Goal: Transaction & Acquisition: Purchase product/service

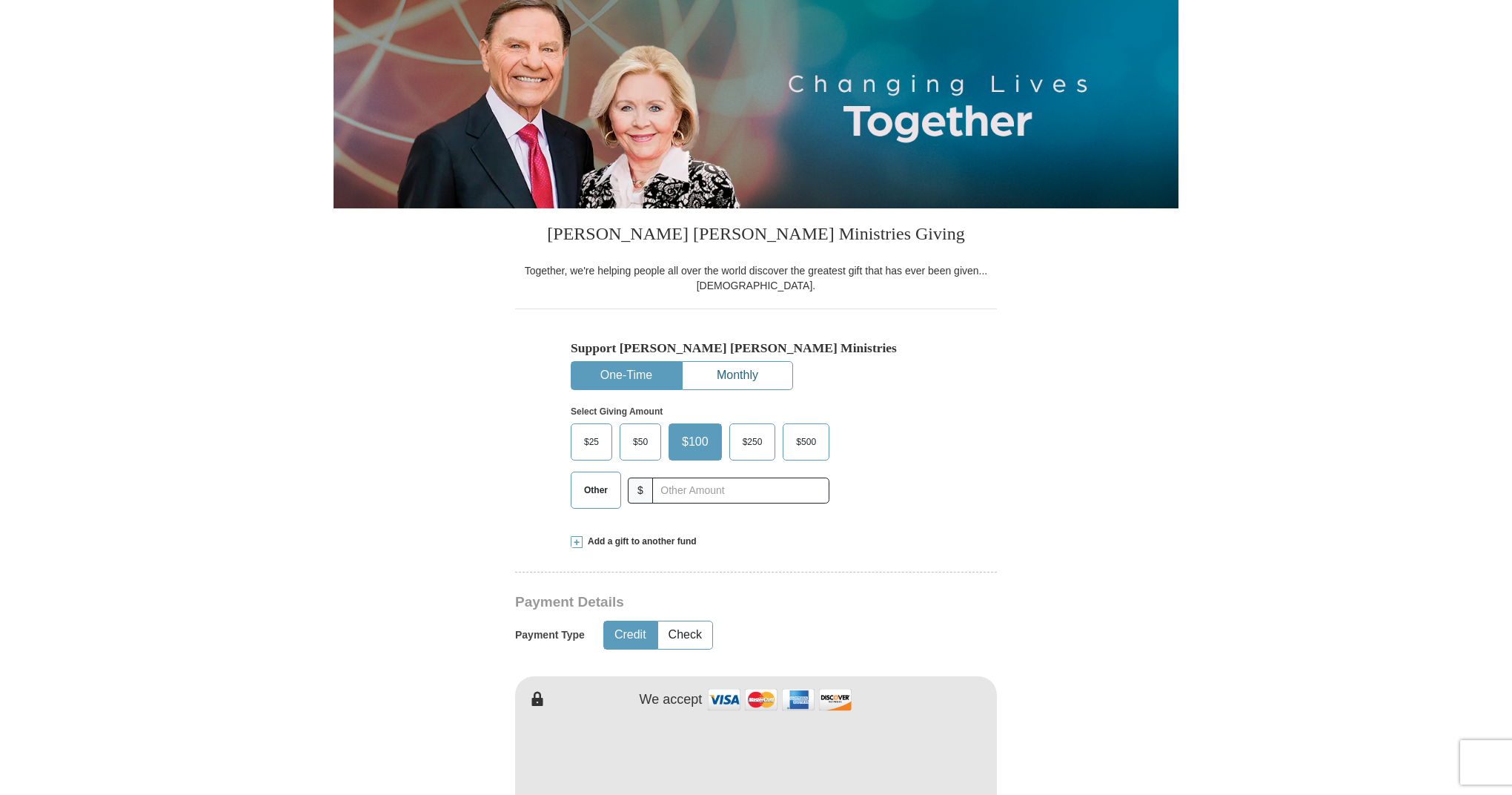
click at [733, 370] on button "Monthly" at bounding box center [738, 376] width 110 height 27
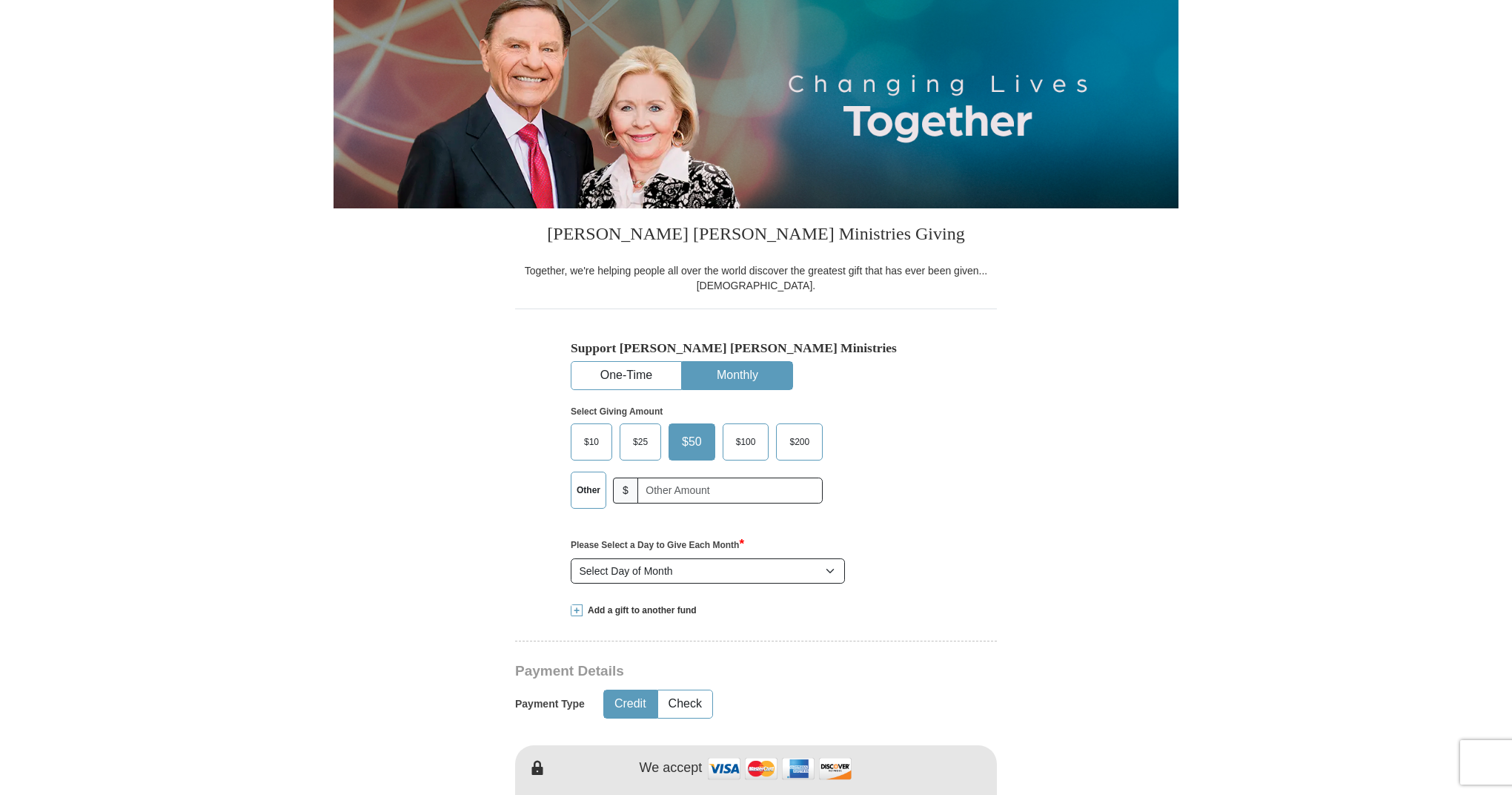
click at [632, 442] on span "$25" at bounding box center [640, 441] width 30 height 22
click at [0, 0] on input "$25" at bounding box center [0, 0] width 0 height 0
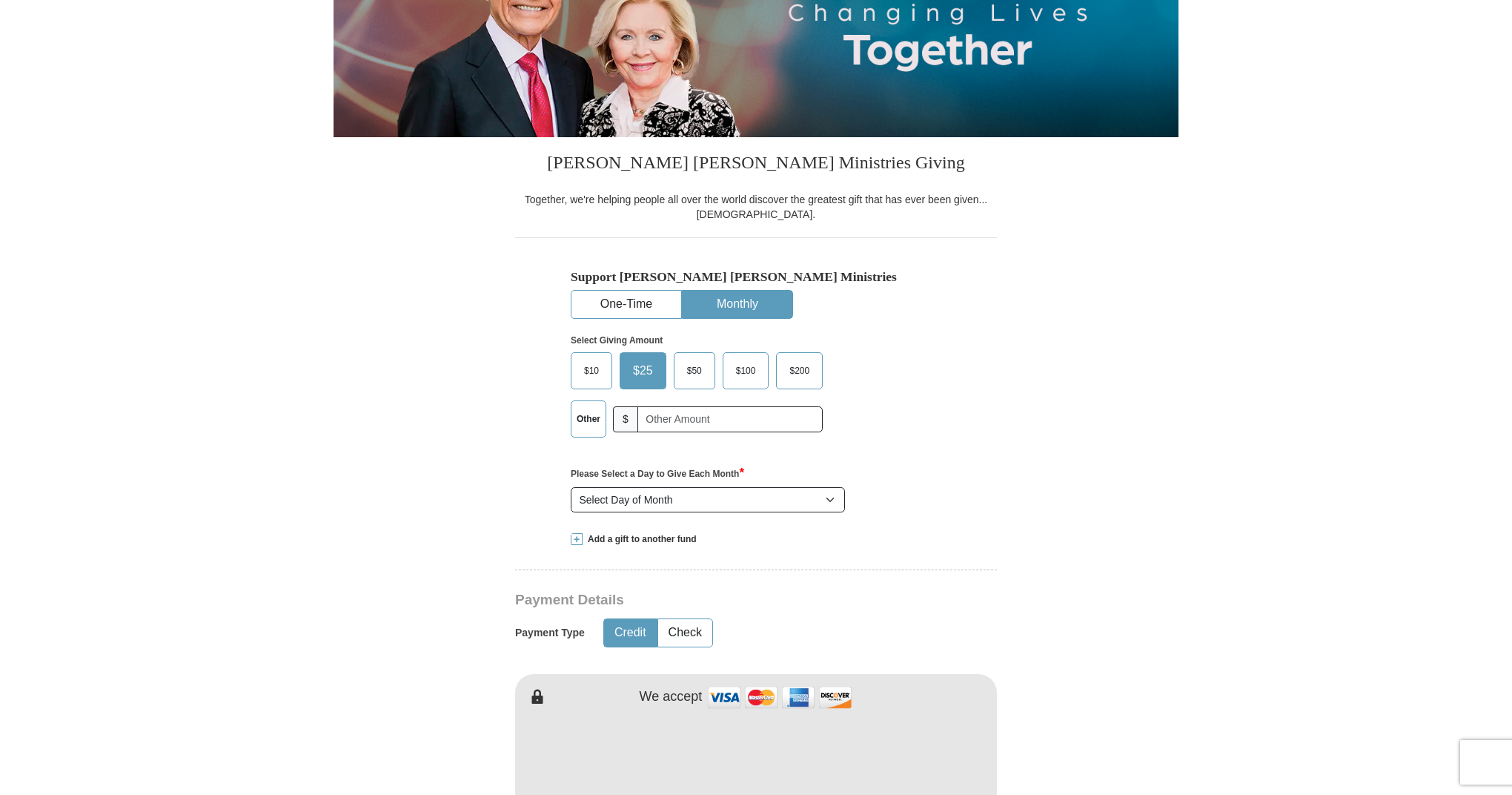
scroll to position [239, 0]
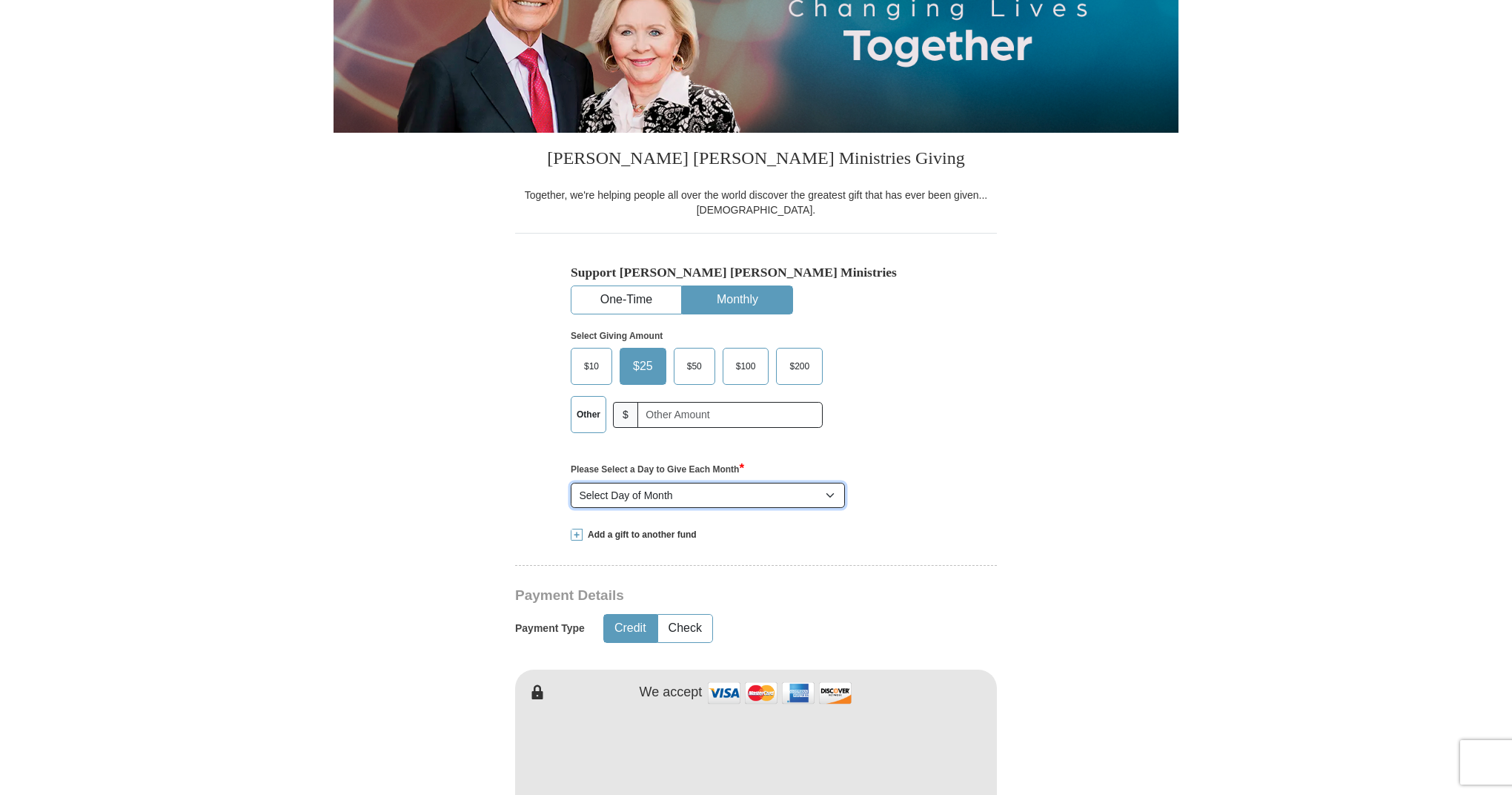
select select "15"
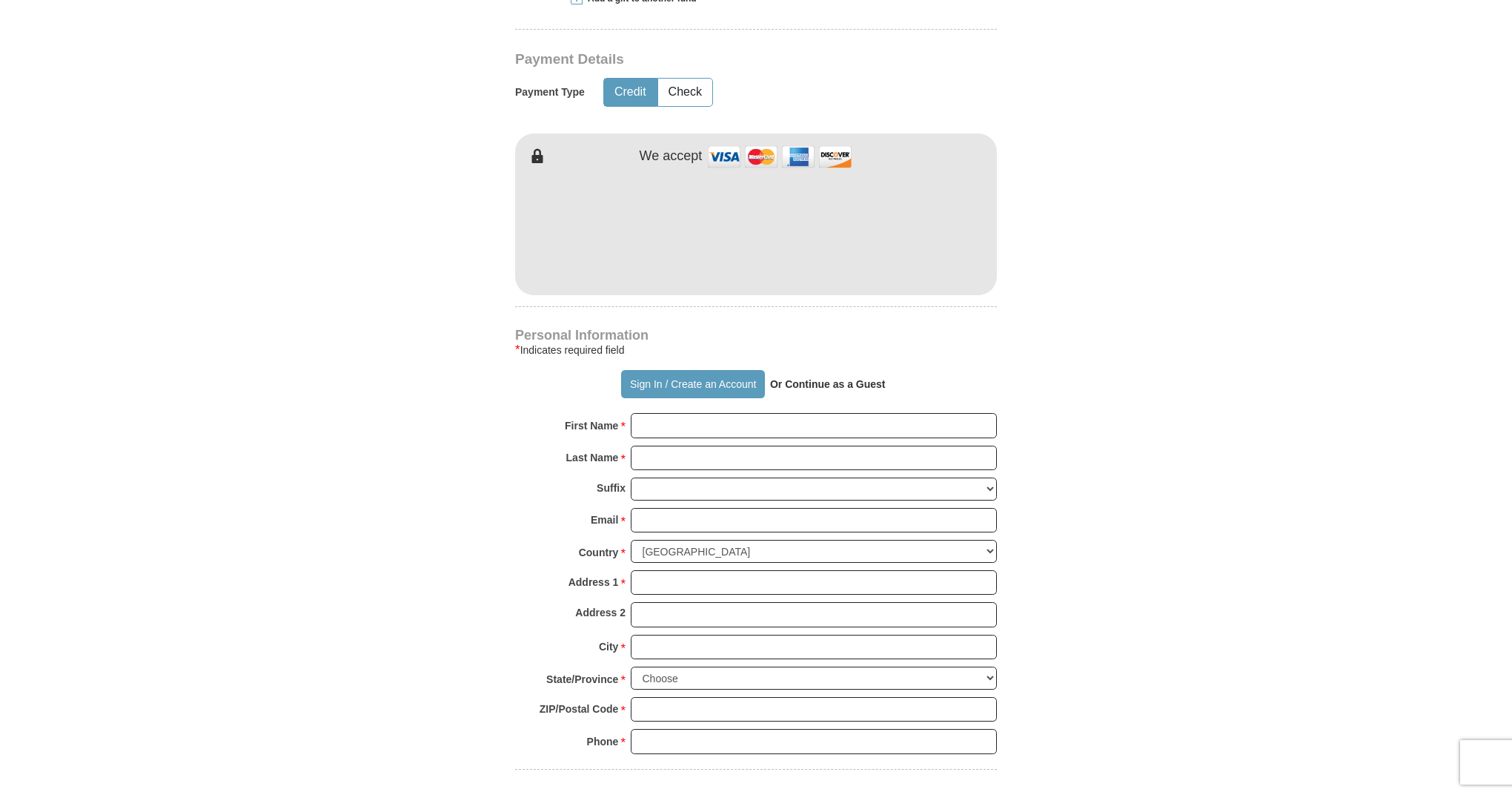
scroll to position [777, 0]
click at [646, 369] on button "Sign In / Create an Account" at bounding box center [692, 380] width 143 height 28
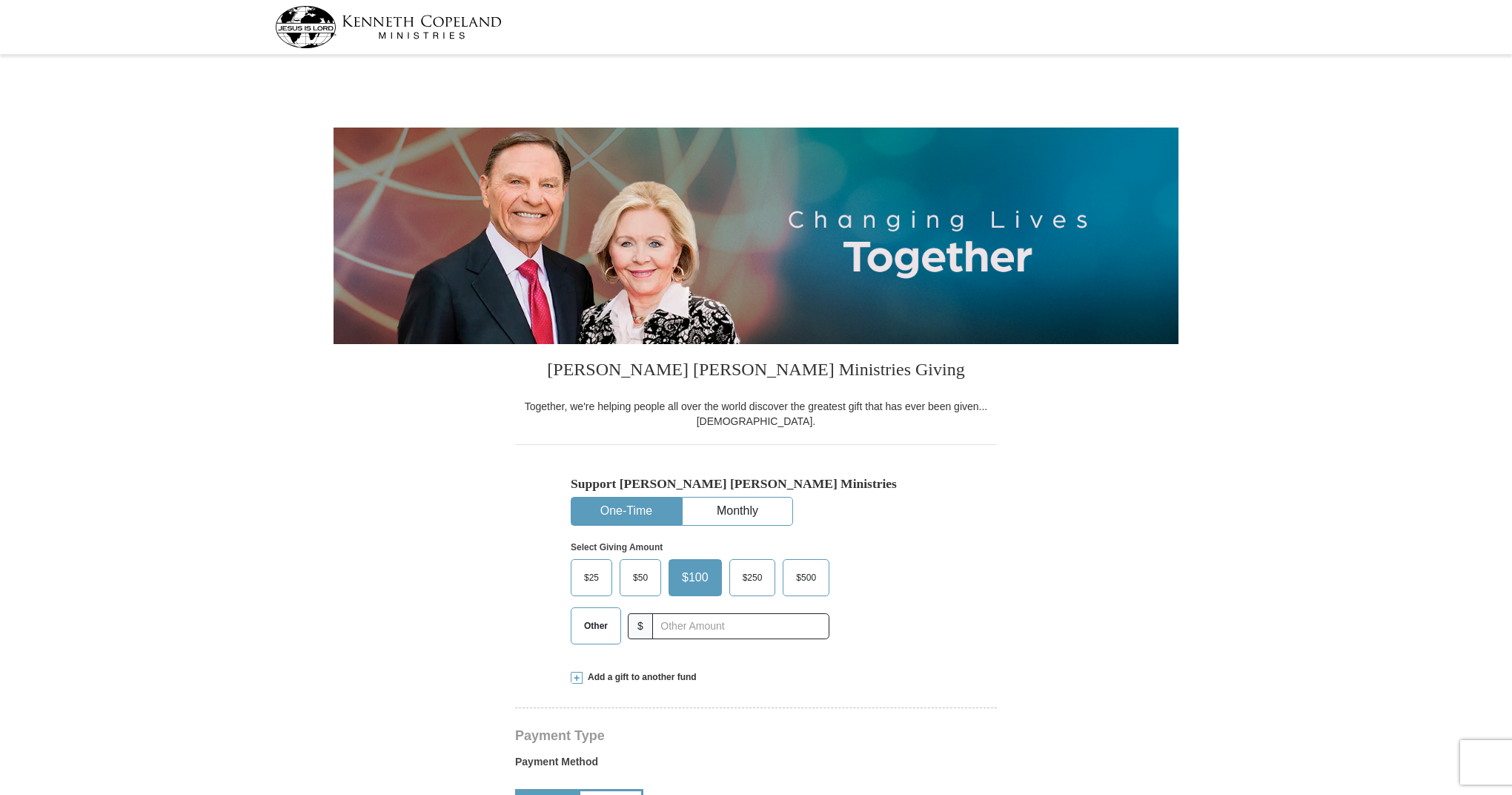
select select "CA"
click at [596, 574] on span "$25" at bounding box center [591, 577] width 30 height 22
click at [0, 0] on input "$25" at bounding box center [0, 0] width 0 height 0
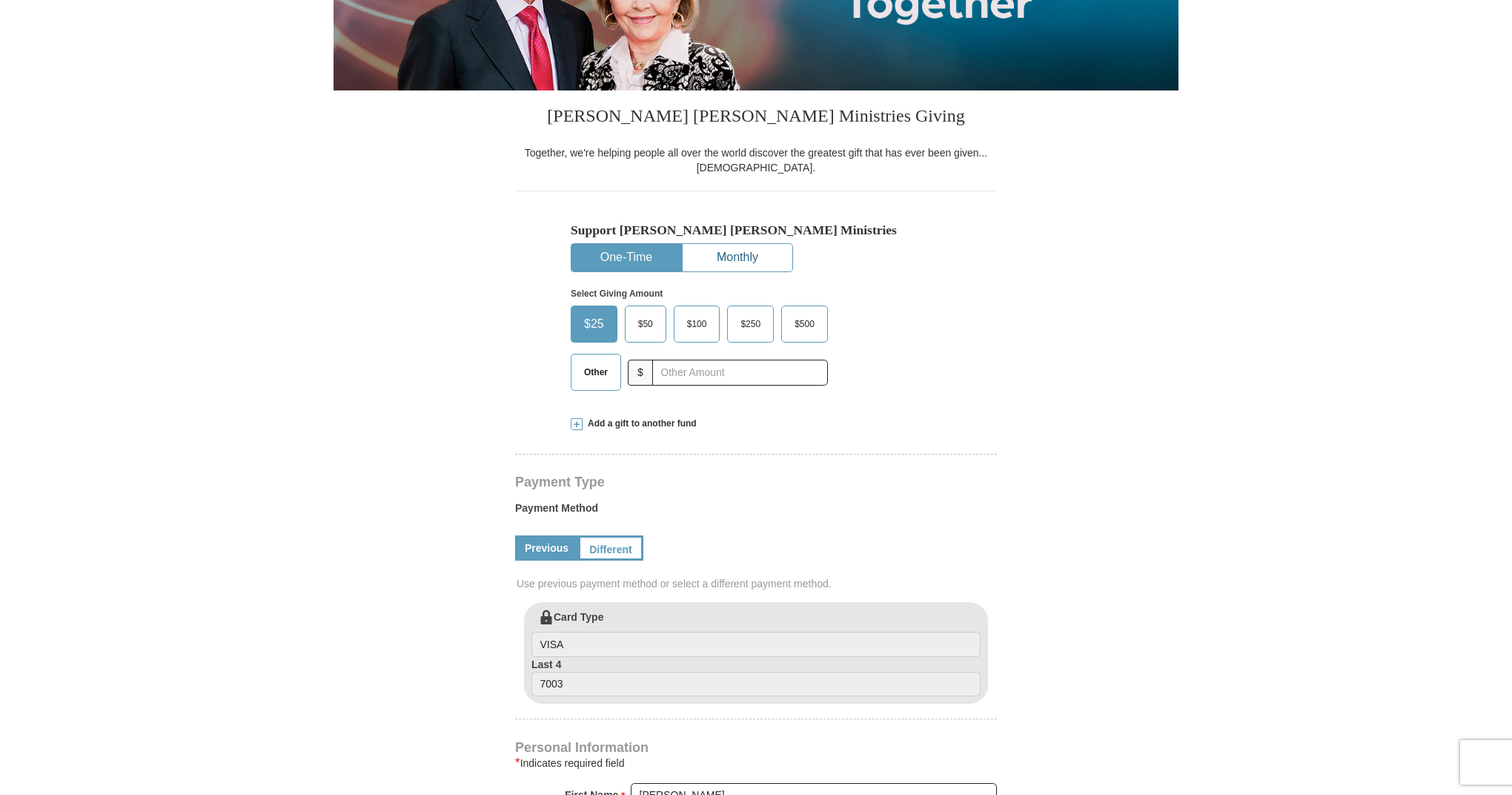
click at [729, 248] on button "Monthly" at bounding box center [738, 257] width 110 height 27
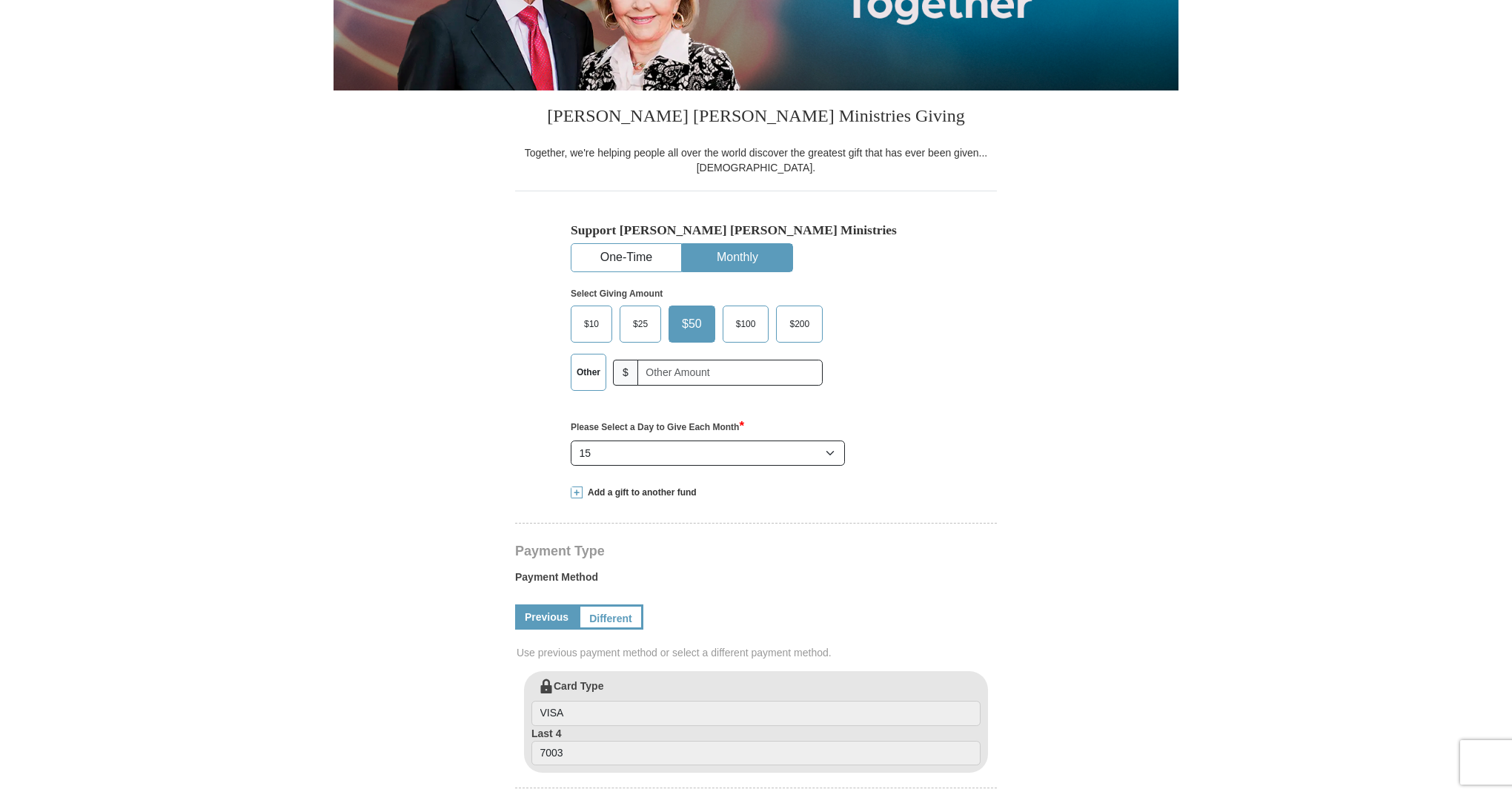
click at [628, 324] on span "$25" at bounding box center [640, 324] width 30 height 22
click at [0, 0] on input "$25" at bounding box center [0, 0] width 0 height 0
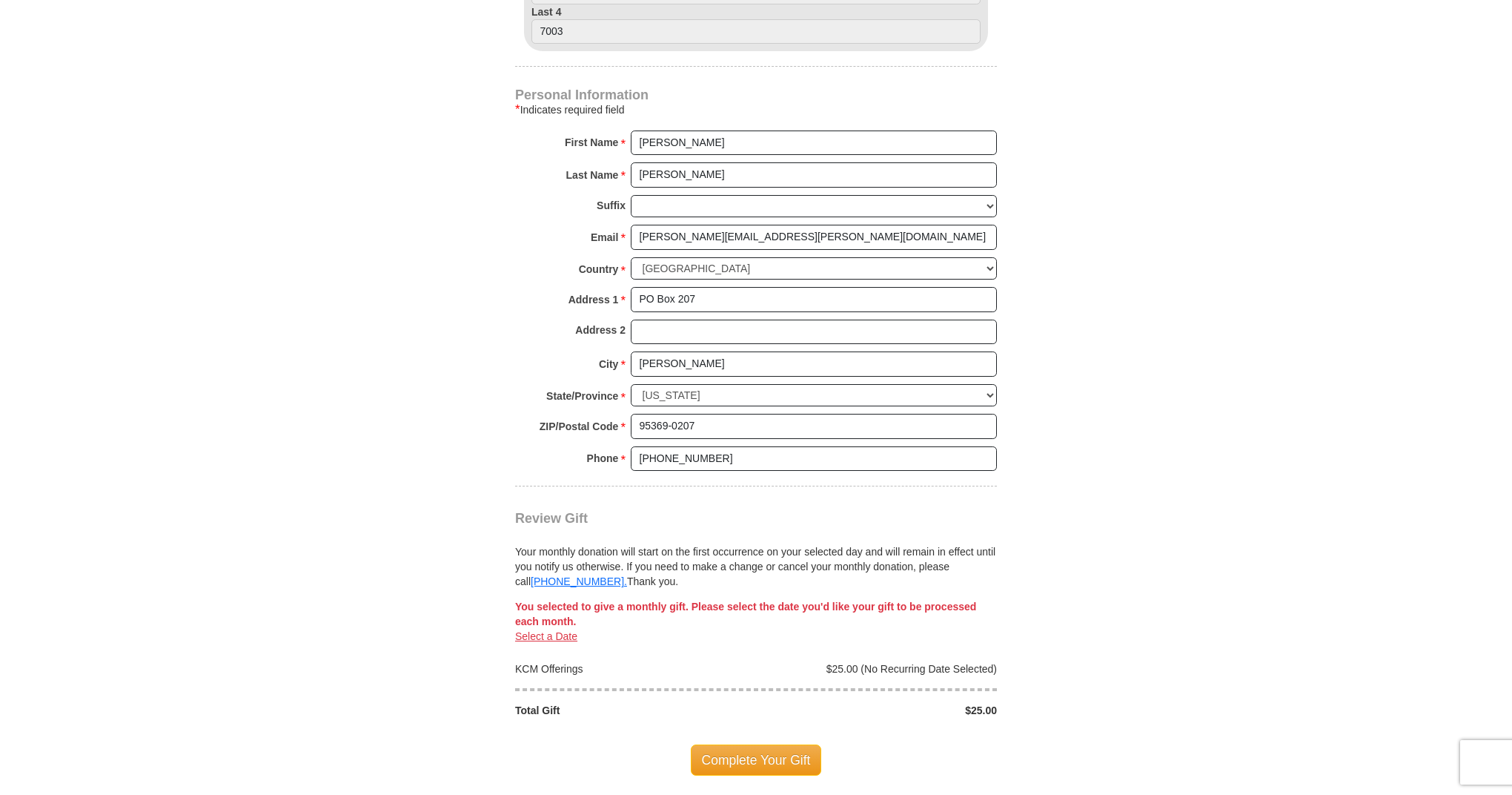
scroll to position [1006, 0]
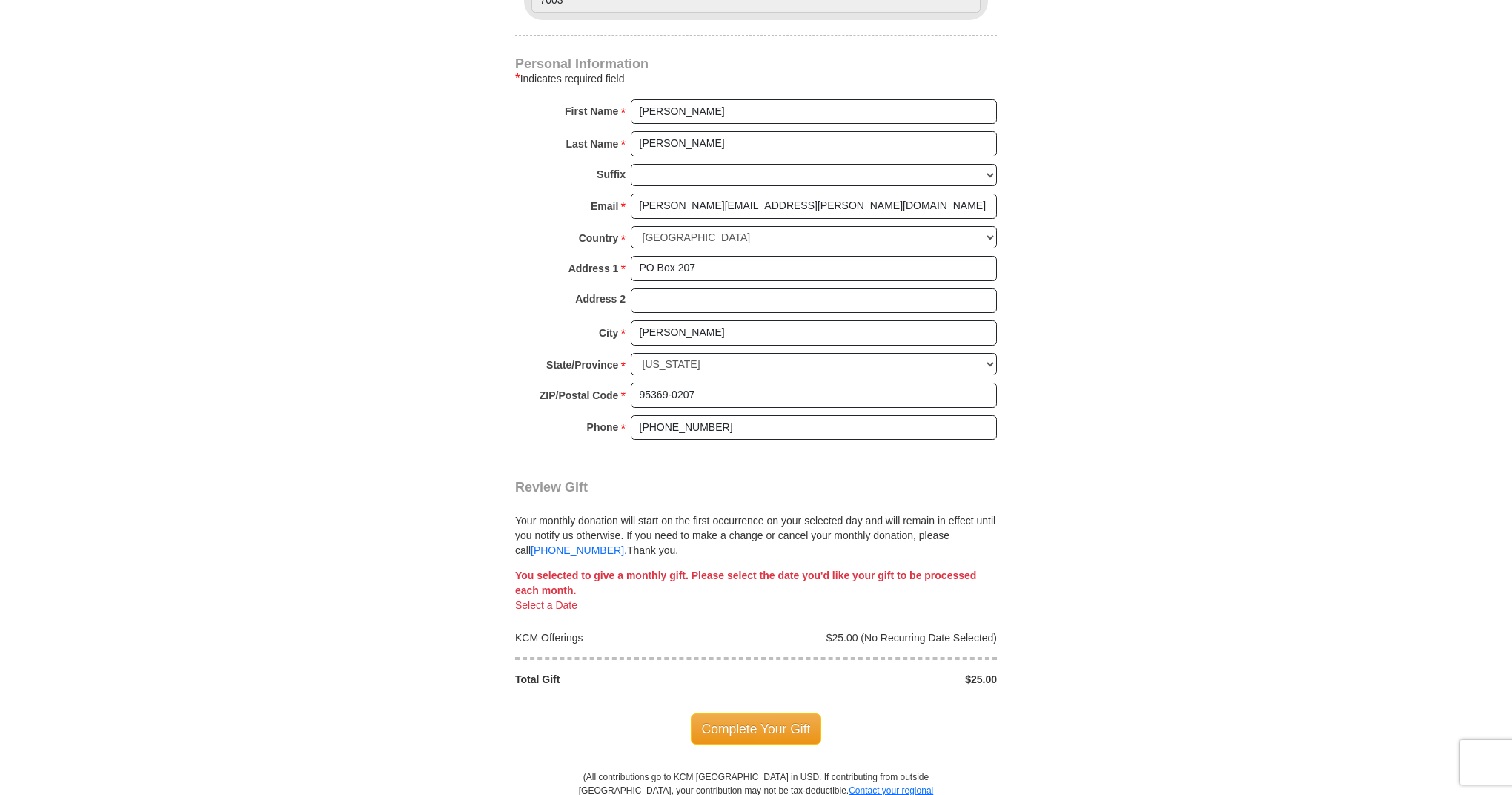
click at [558, 599] on link "Select a Date" at bounding box center [547, 605] width 63 height 12
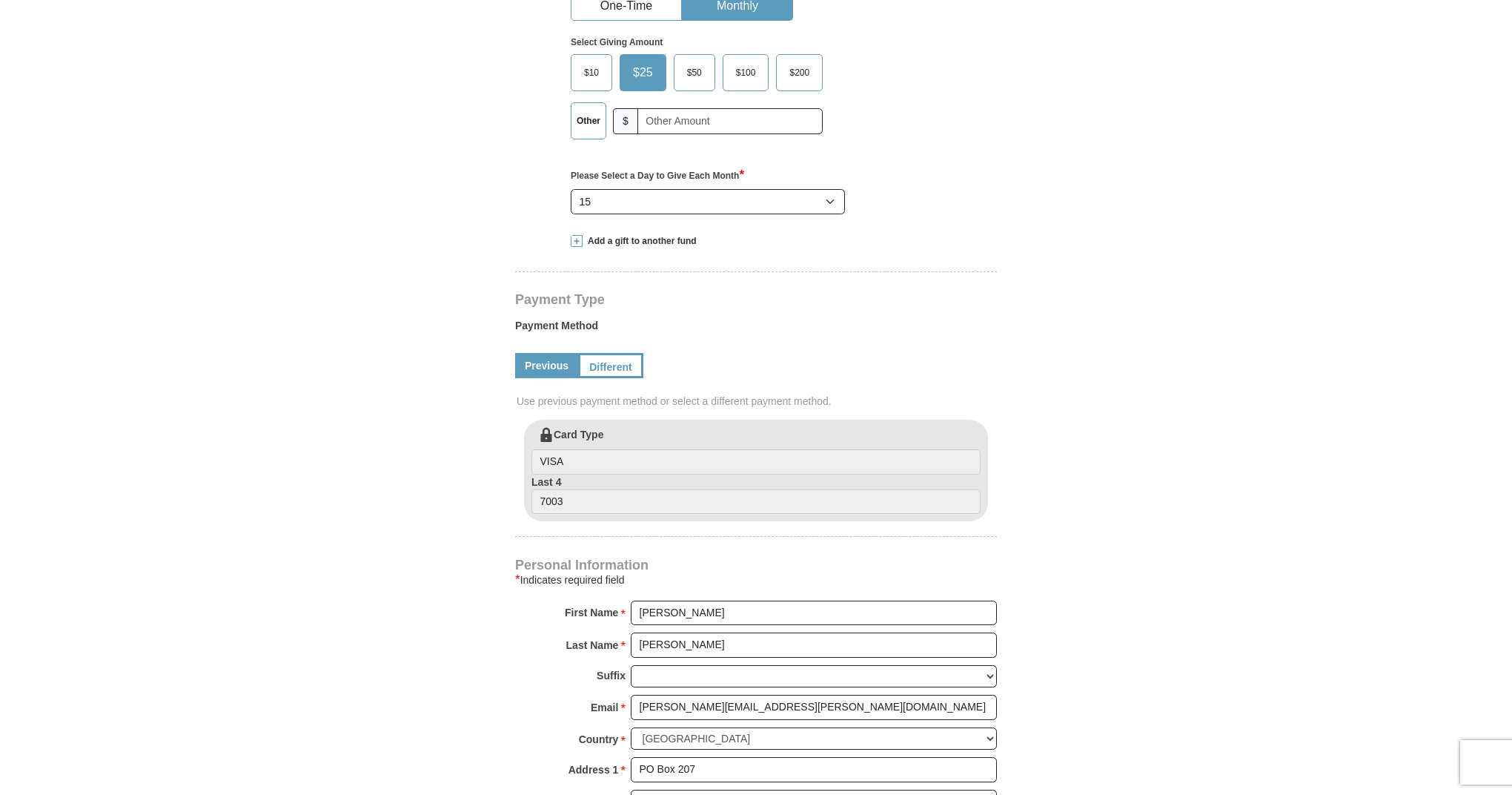
scroll to position [364, 0]
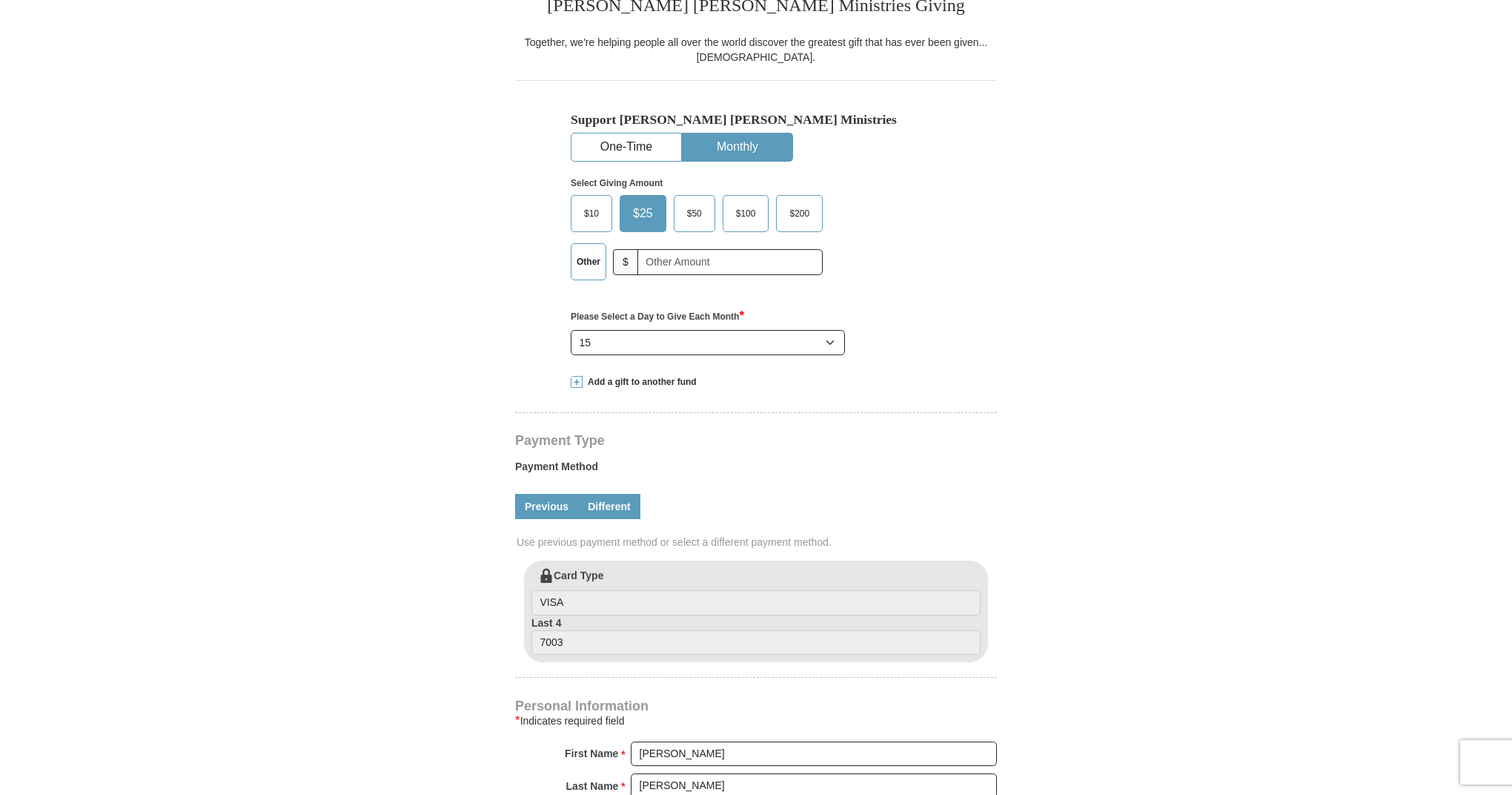
click at [593, 504] on link "Different" at bounding box center [609, 506] width 63 height 25
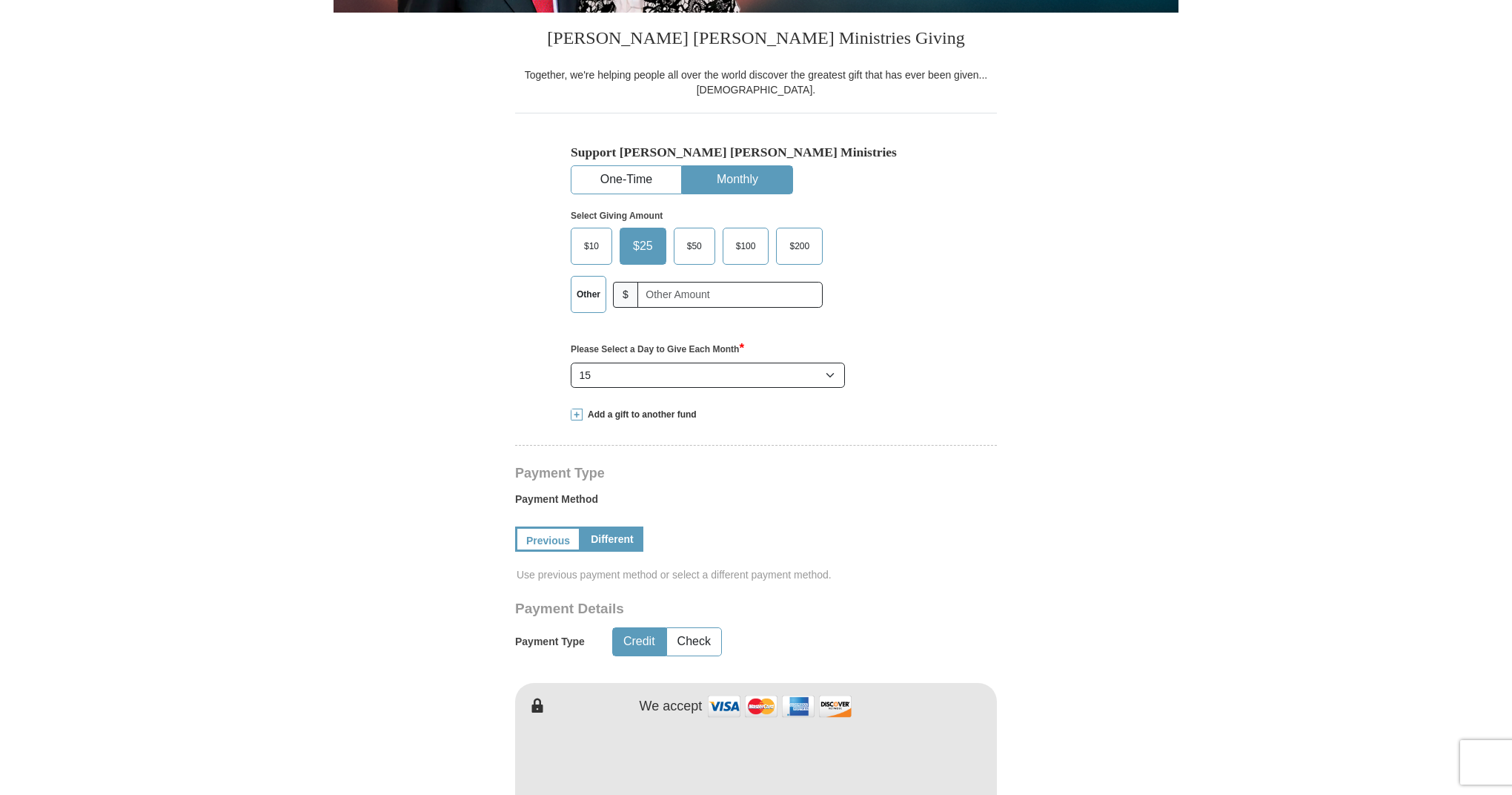
scroll to position [290, 0]
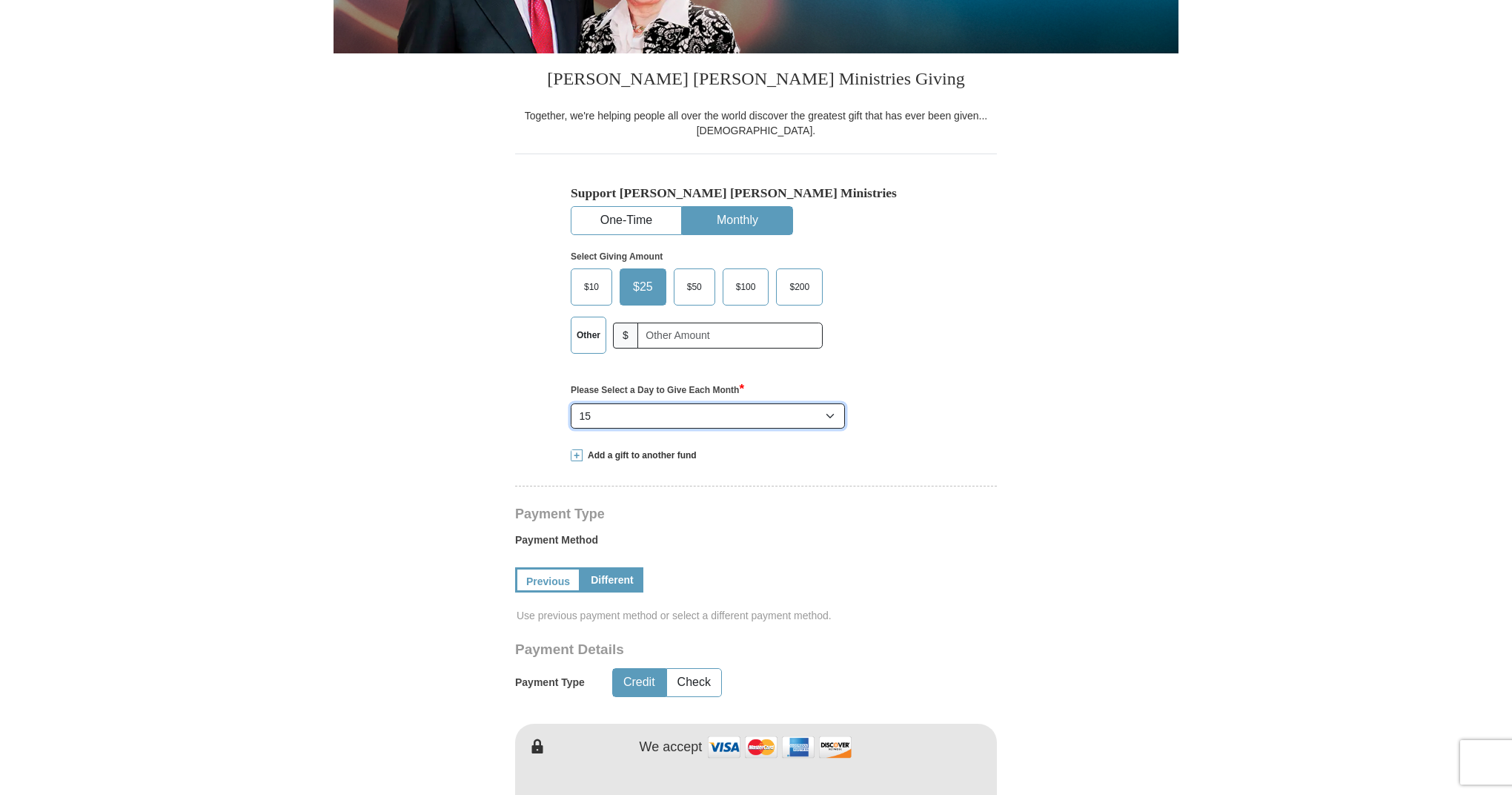
select select "17"
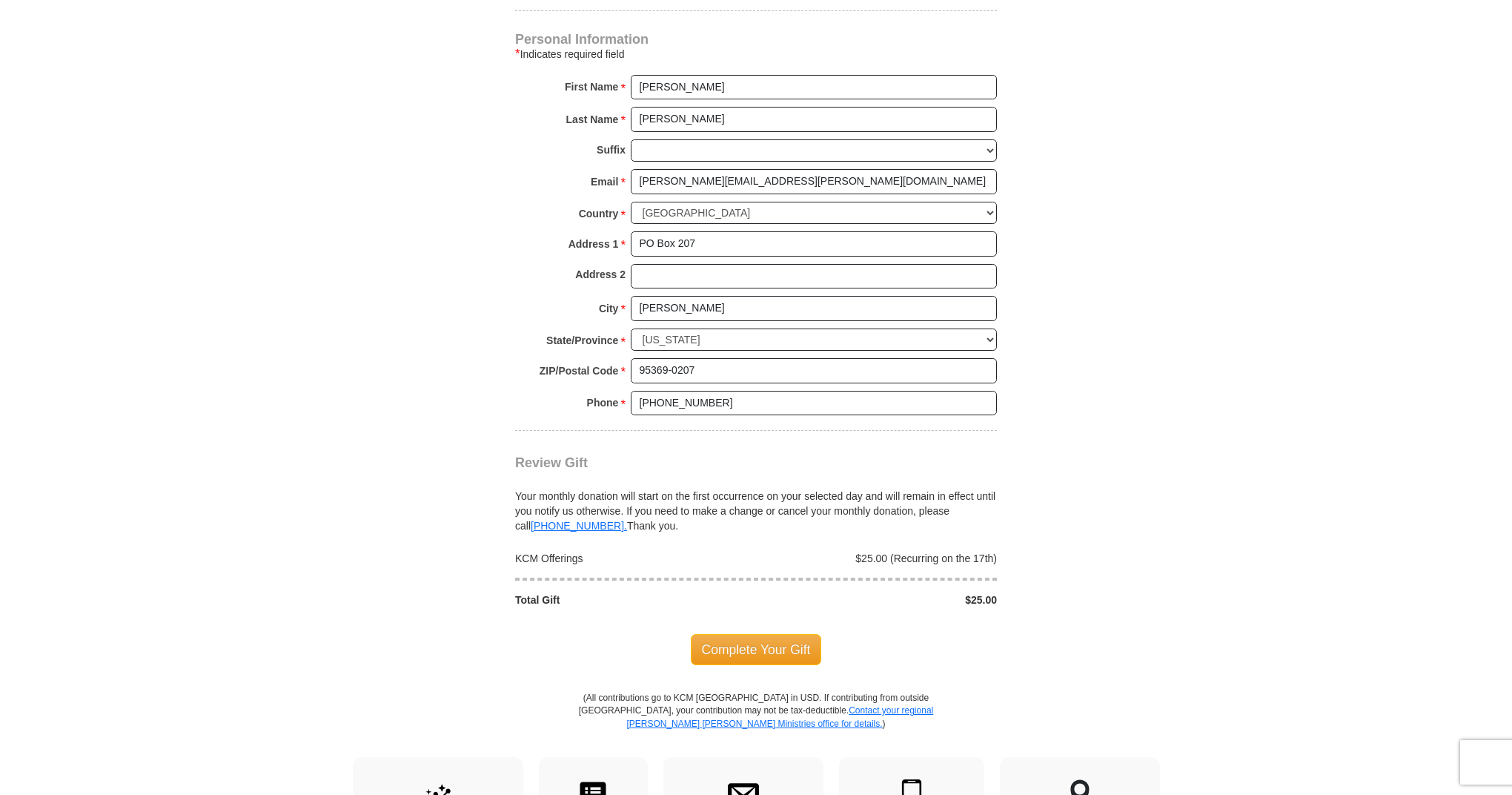
scroll to position [1188, 0]
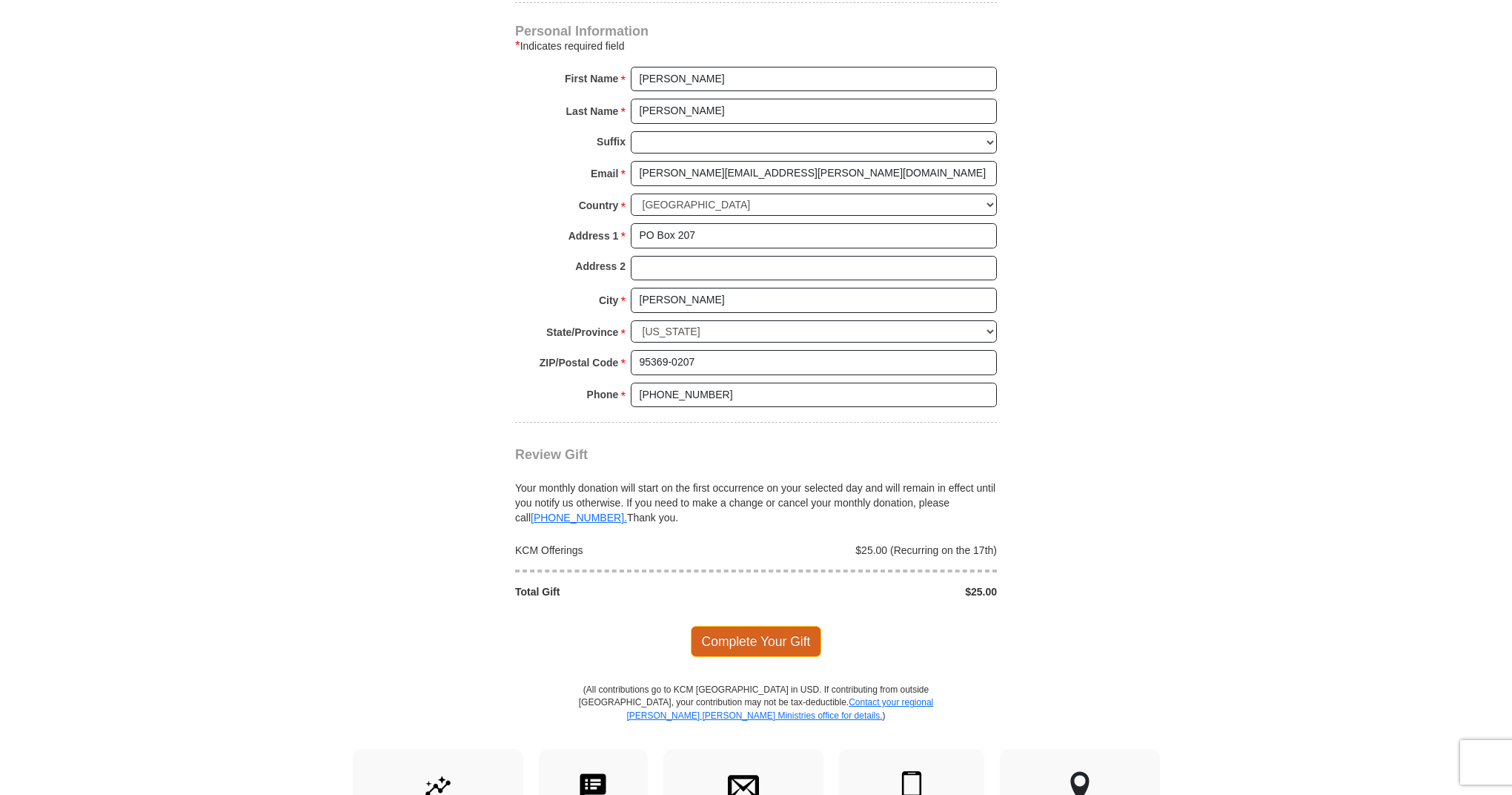
click at [783, 625] on span "Complete Your Gift" at bounding box center [757, 641] width 131 height 31
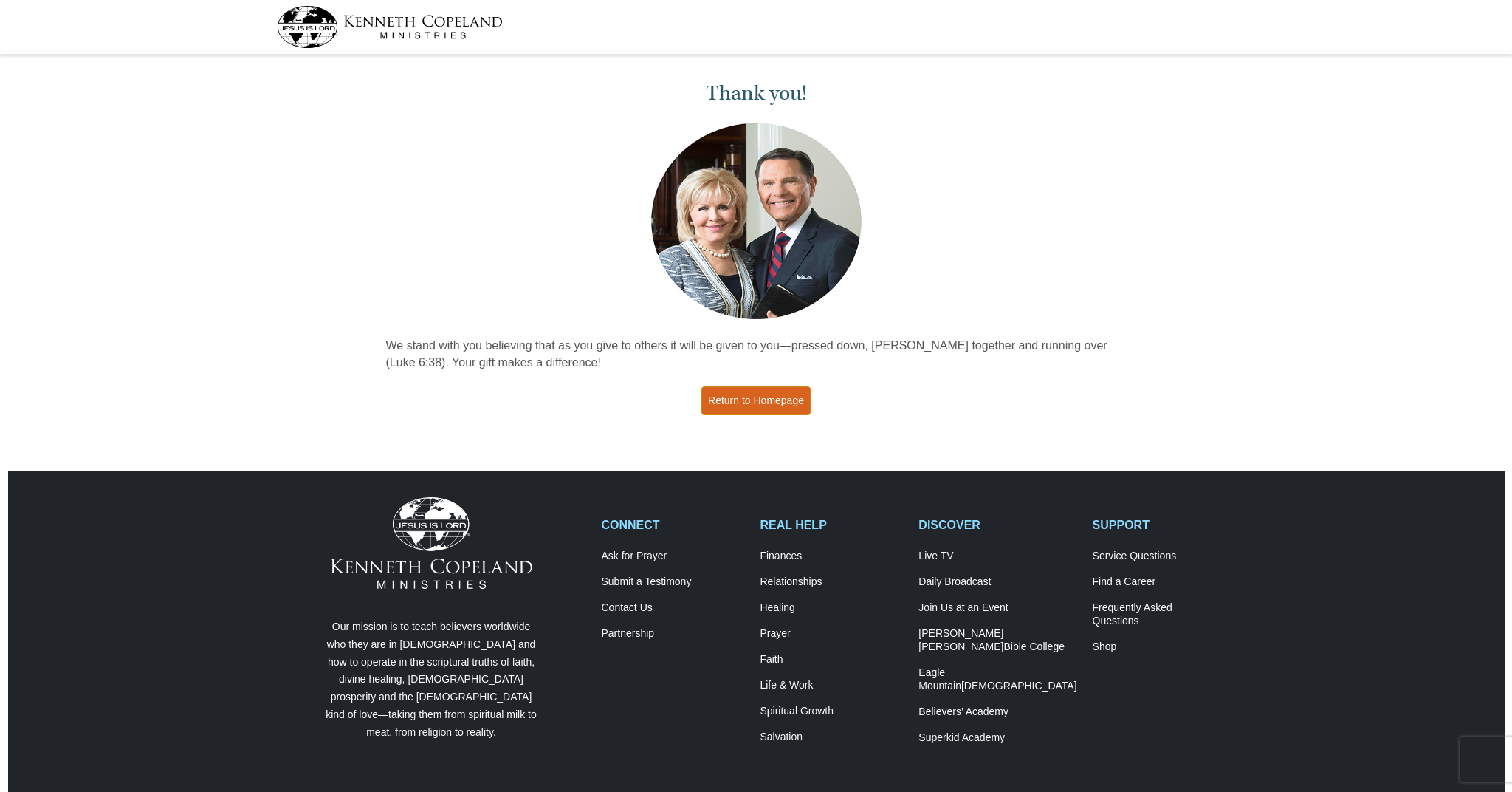
click at [780, 392] on link "Return to Homepage" at bounding box center [756, 401] width 110 height 29
